Goal: Find specific page/section: Find specific page/section

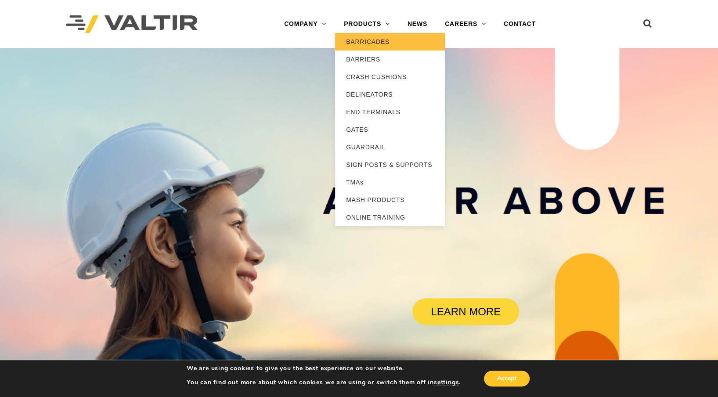
click at [372, 37] on link "BARRICADES" at bounding box center [390, 42] width 110 height 18
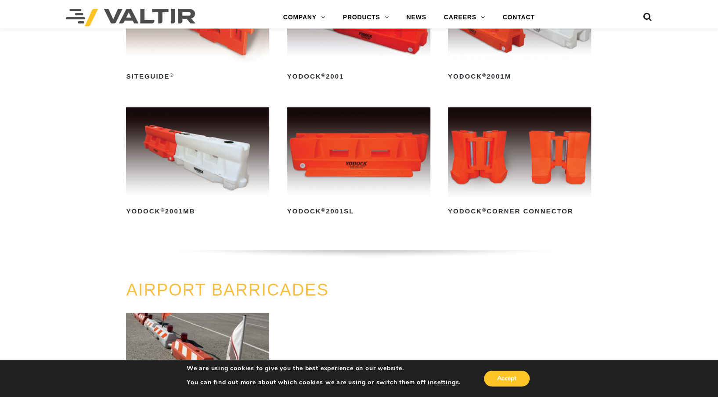
scroll to position [626, 0]
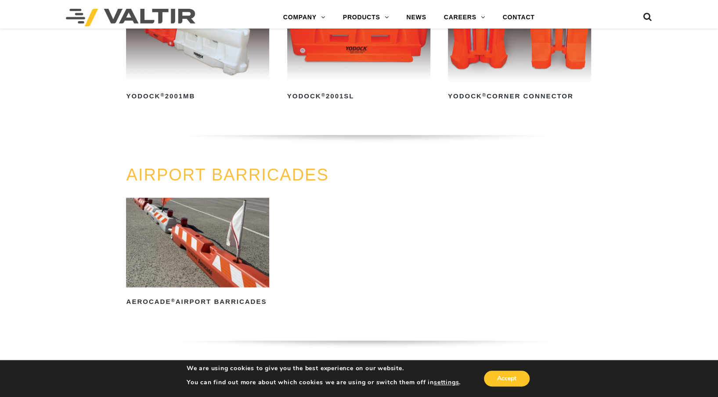
click at [422, 317] on ul "Aerocade ® Airport Barricades Read more" at bounding box center [358, 265] width 465 height 135
click at [228, 260] on img at bounding box center [197, 243] width 143 height 90
